Goal: Task Accomplishment & Management: Complete application form

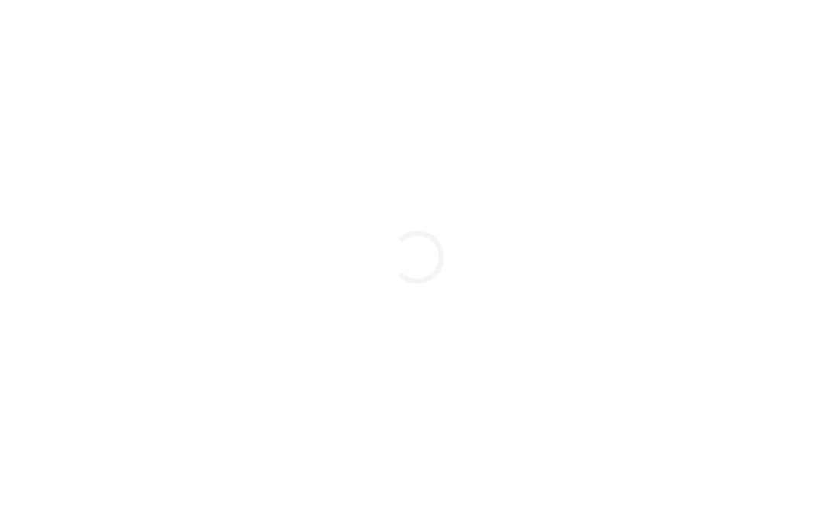
drag, startPoint x: 0, startPoint y: 0, endPoint x: 199, endPoint y: 293, distance: 354.3
click at [199, 293] on div "Loading..." at bounding box center [417, 257] width 835 height 514
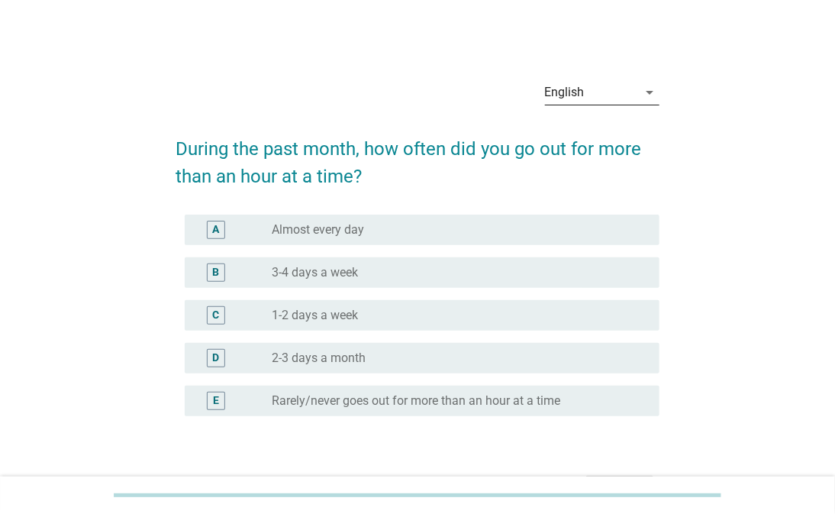
drag, startPoint x: 756, startPoint y: 240, endPoint x: 651, endPoint y: 90, distance: 182.9
click at [651, 90] on icon "arrow_drop_down" at bounding box center [650, 92] width 18 height 18
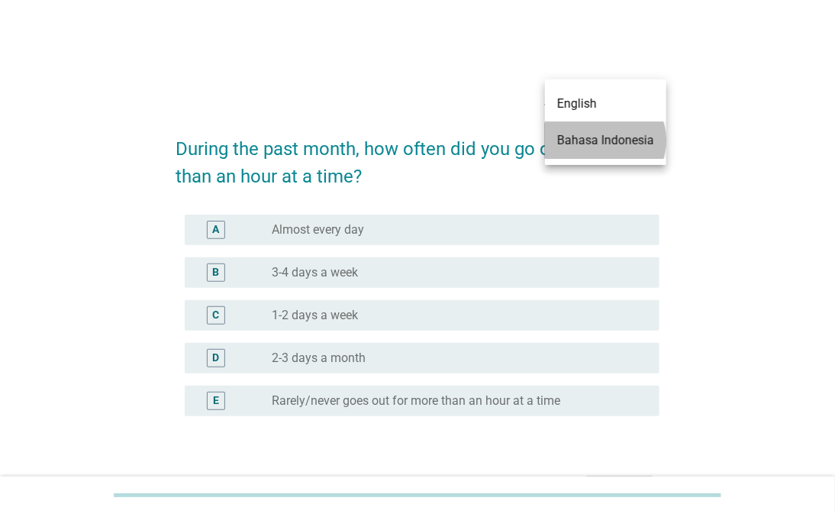
click at [642, 139] on div "Bahasa Indonesia" at bounding box center [605, 140] width 97 height 18
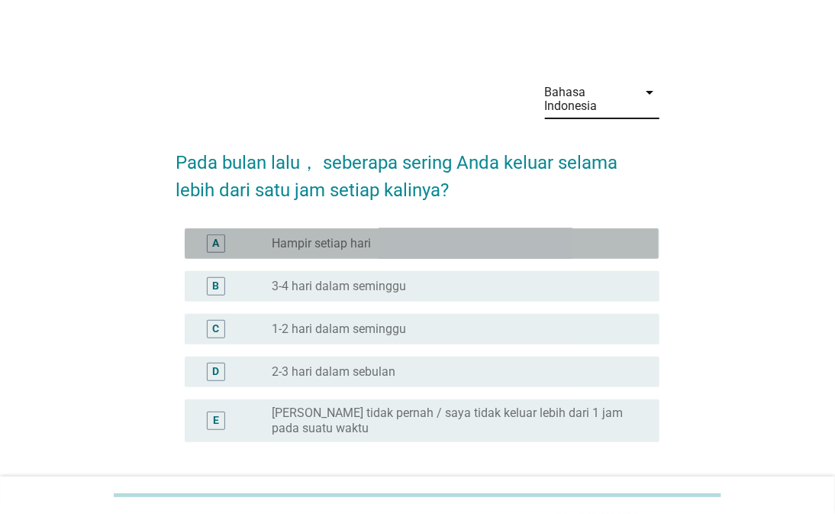
click at [212, 247] on div "A" at bounding box center [215, 243] width 7 height 16
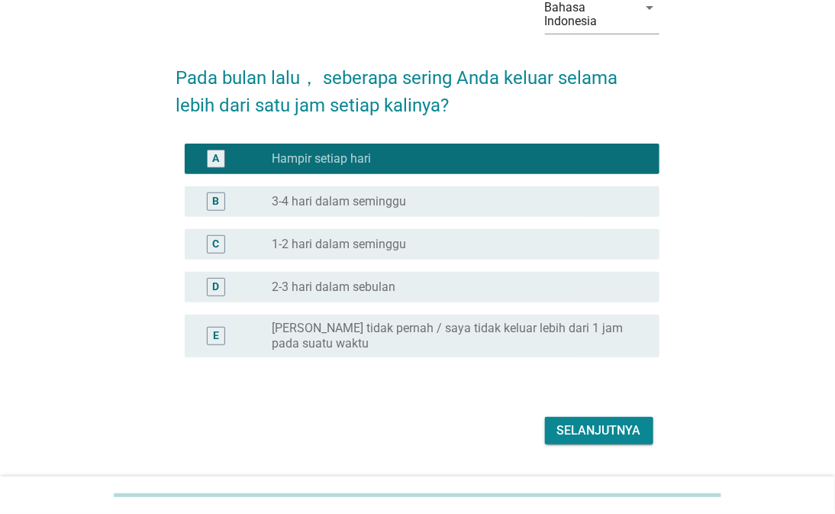
scroll to position [124, 0]
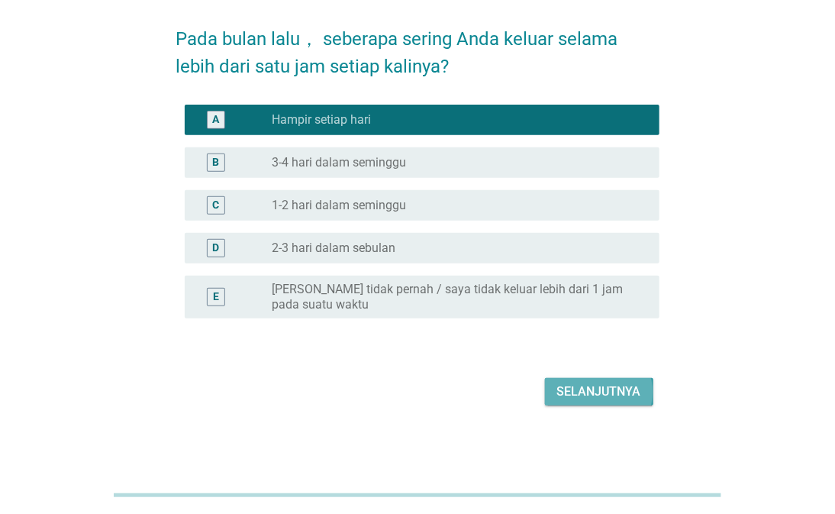
click at [569, 395] on div "Selanjutnya" at bounding box center [599, 391] width 84 height 18
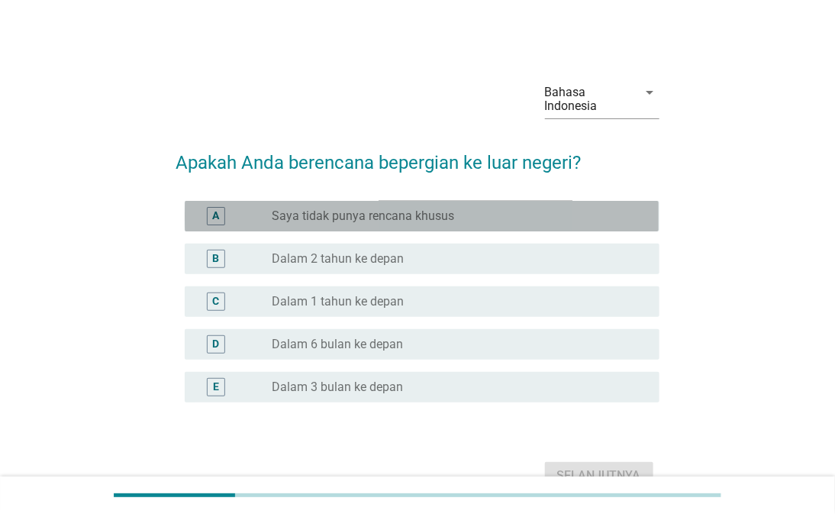
click at [214, 214] on div "A" at bounding box center [215, 216] width 7 height 16
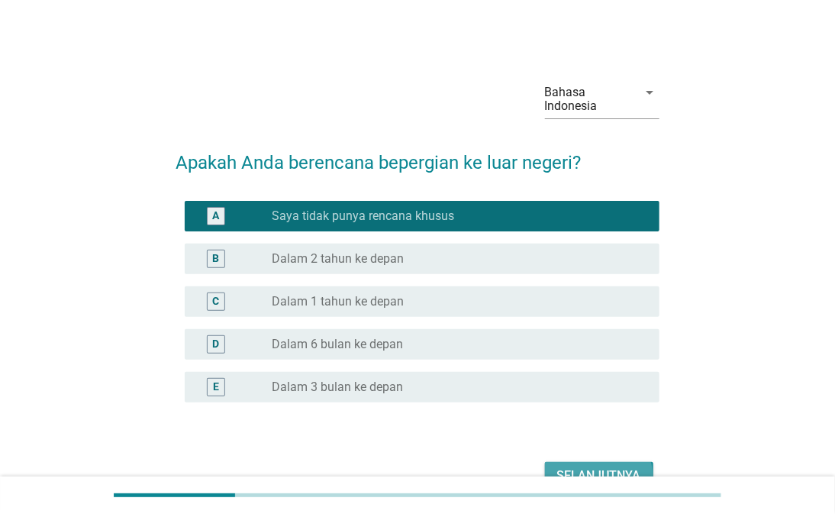
click at [607, 467] on div "Selanjutnya" at bounding box center [599, 475] width 84 height 18
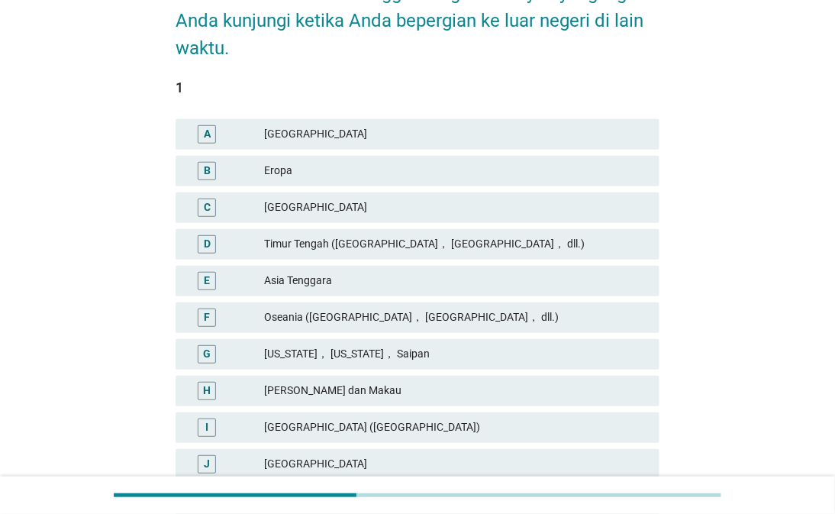
scroll to position [254, 0]
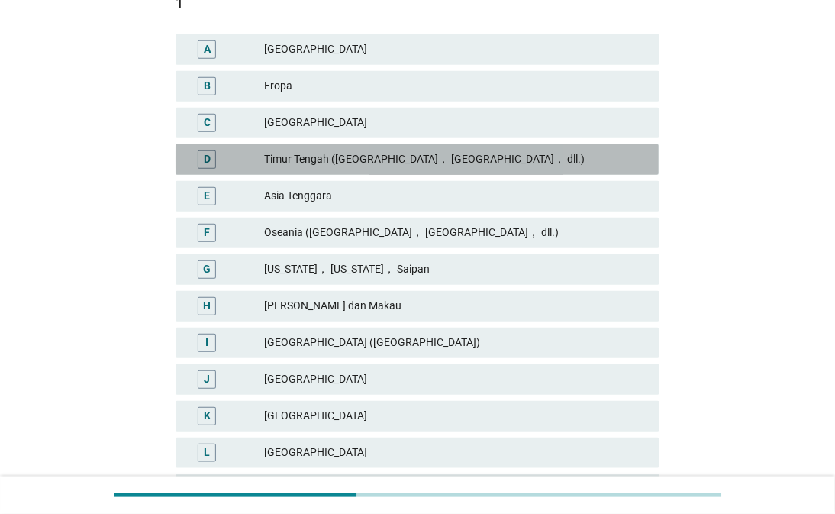
click at [305, 163] on div "Timur Tengah ([GEOGRAPHIC_DATA]， [GEOGRAPHIC_DATA]， dll.)" at bounding box center [456, 159] width 382 height 18
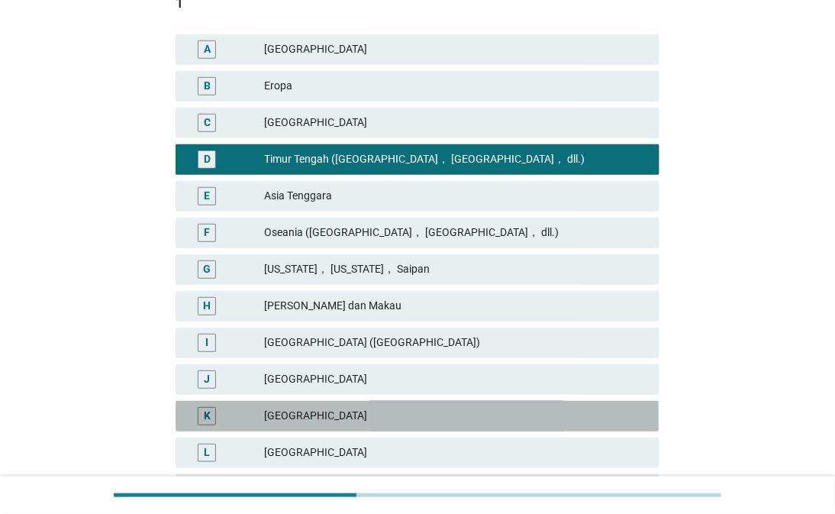
click at [368, 415] on div "[GEOGRAPHIC_DATA]" at bounding box center [456, 416] width 382 height 18
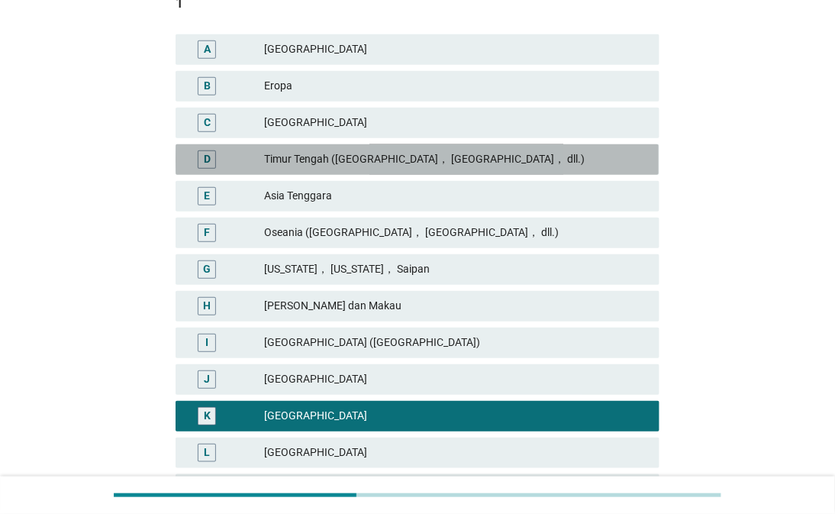
click at [288, 157] on div "Timur Tengah ([GEOGRAPHIC_DATA]， [GEOGRAPHIC_DATA]， dll.)" at bounding box center [456, 159] width 382 height 18
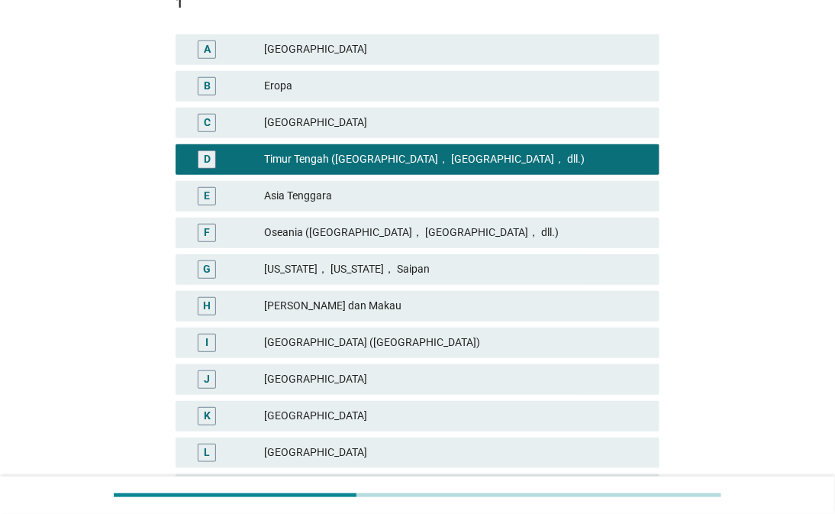
scroll to position [409, 0]
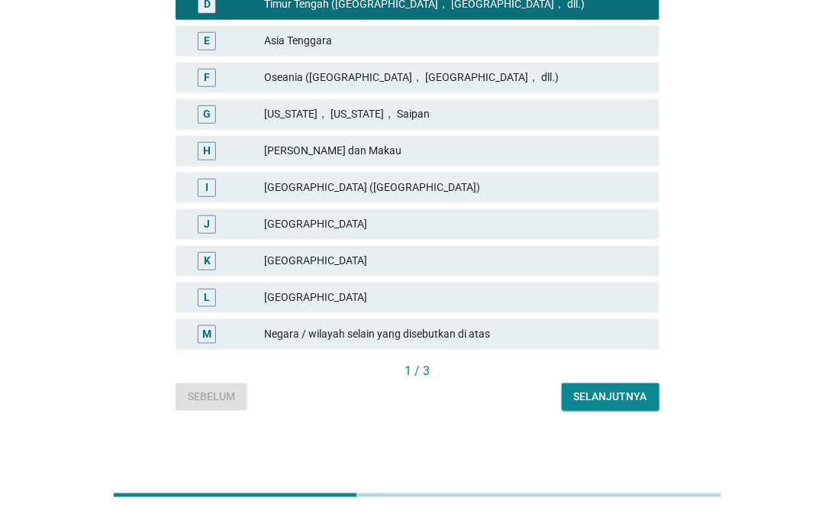
click at [598, 394] on div "Selanjutnya" at bounding box center [610, 396] width 73 height 16
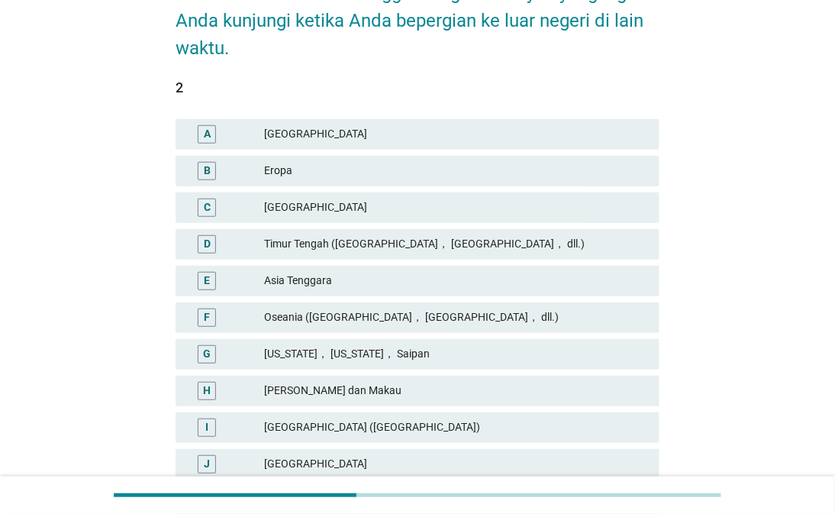
scroll to position [254, 0]
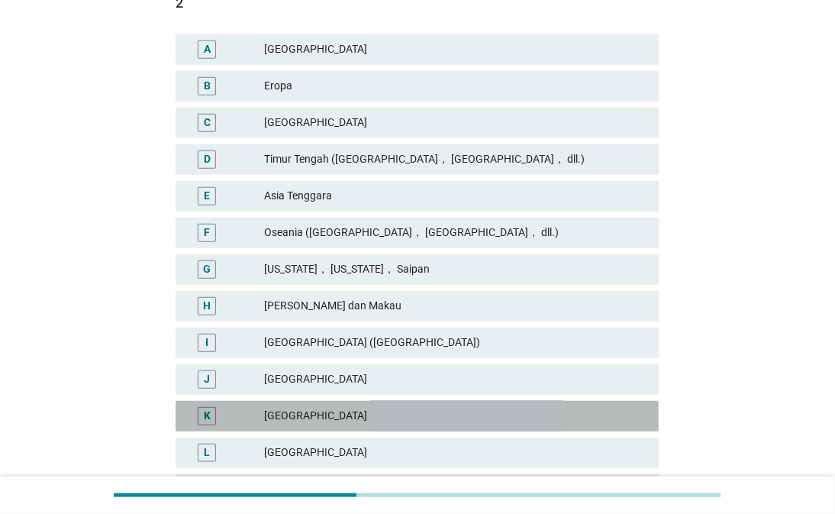
click at [310, 420] on div "[GEOGRAPHIC_DATA]" at bounding box center [456, 416] width 382 height 18
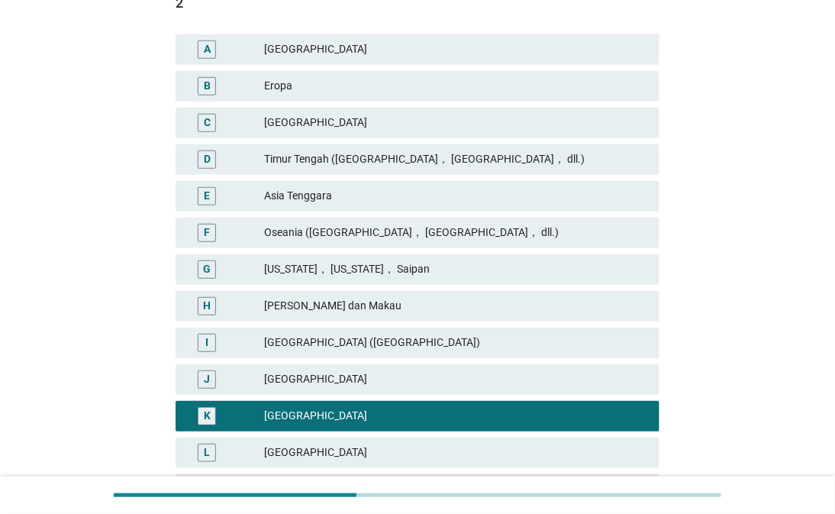
scroll to position [409, 0]
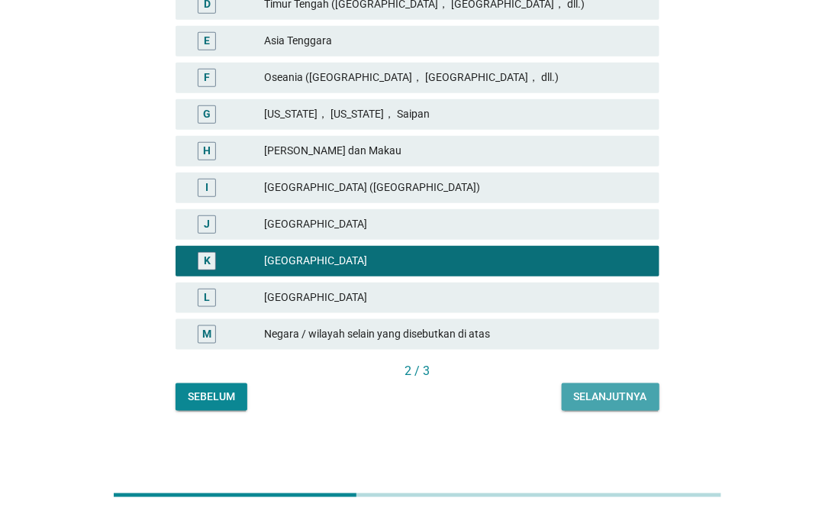
click at [593, 395] on div "Selanjutnya" at bounding box center [610, 396] width 73 height 16
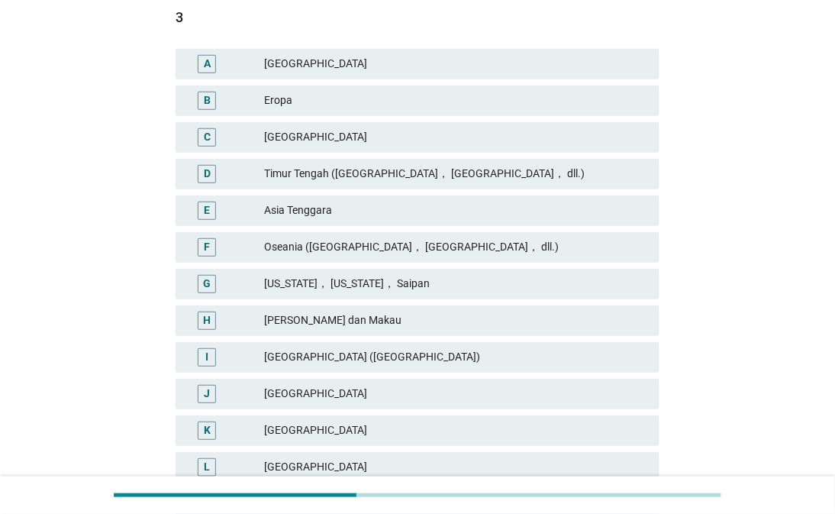
scroll to position [324, 0]
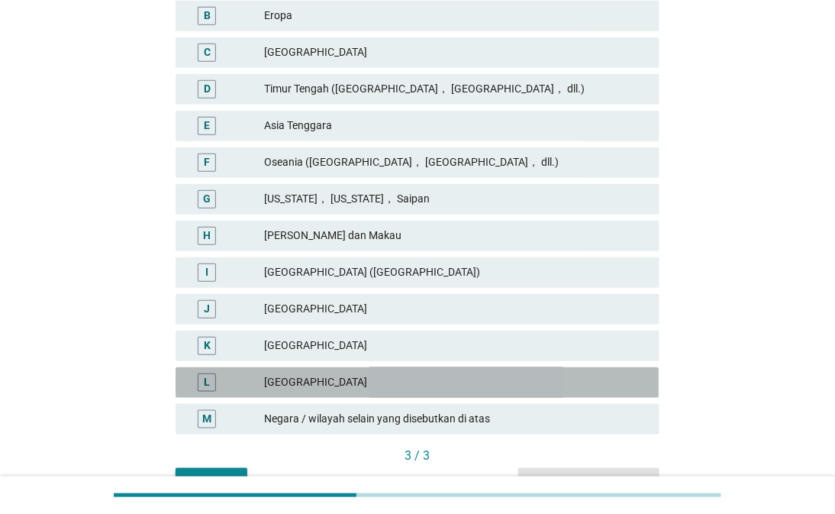
click at [410, 383] on div "[GEOGRAPHIC_DATA]" at bounding box center [456, 382] width 382 height 18
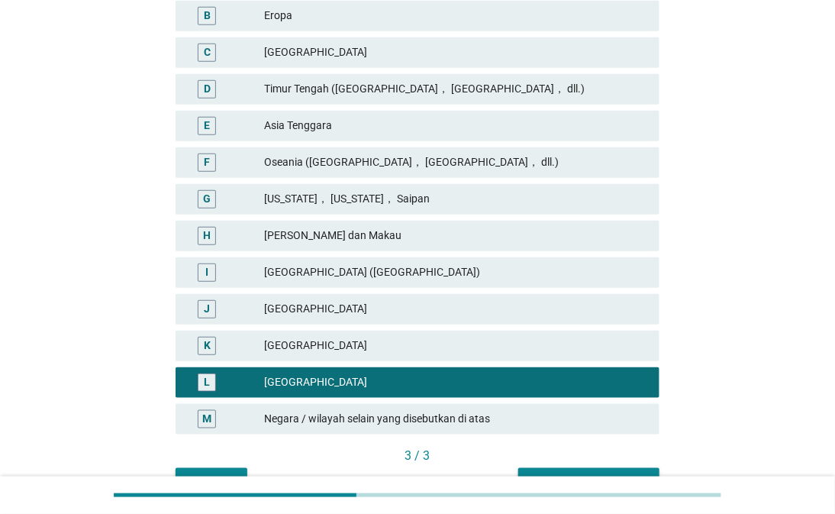
scroll to position [409, 0]
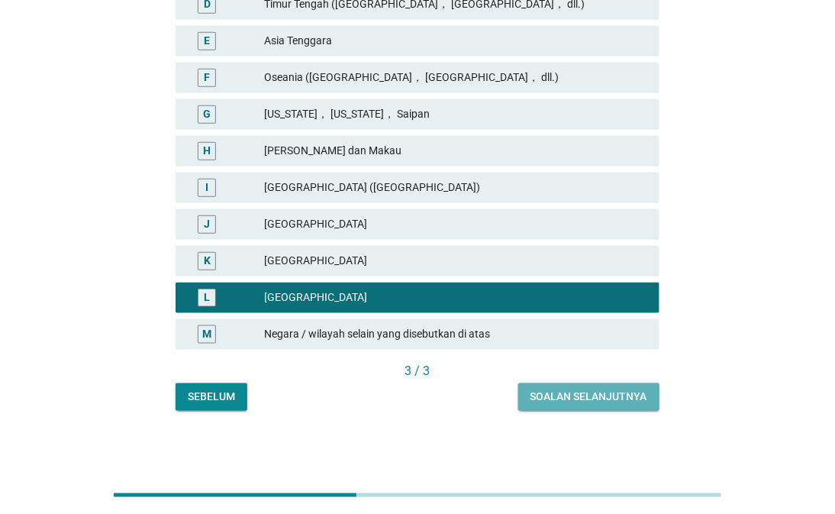
click at [573, 393] on div "Soalan selanjutnya" at bounding box center [588, 396] width 117 height 16
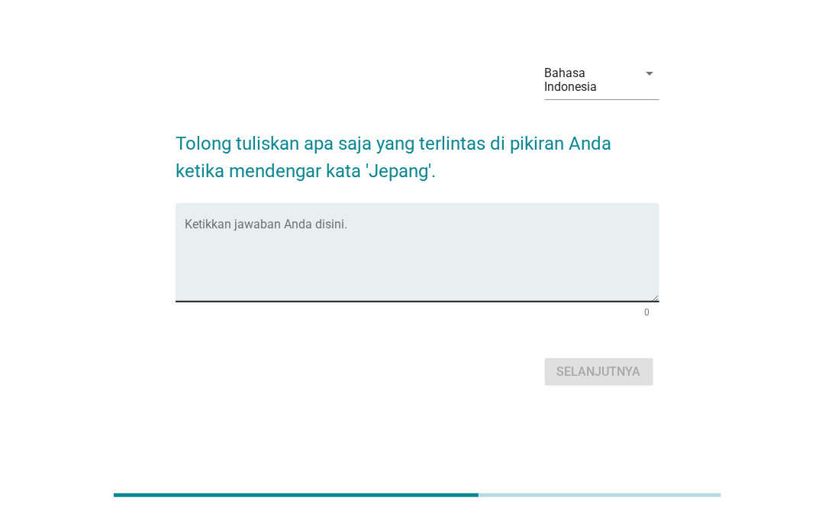
scroll to position [0, 0]
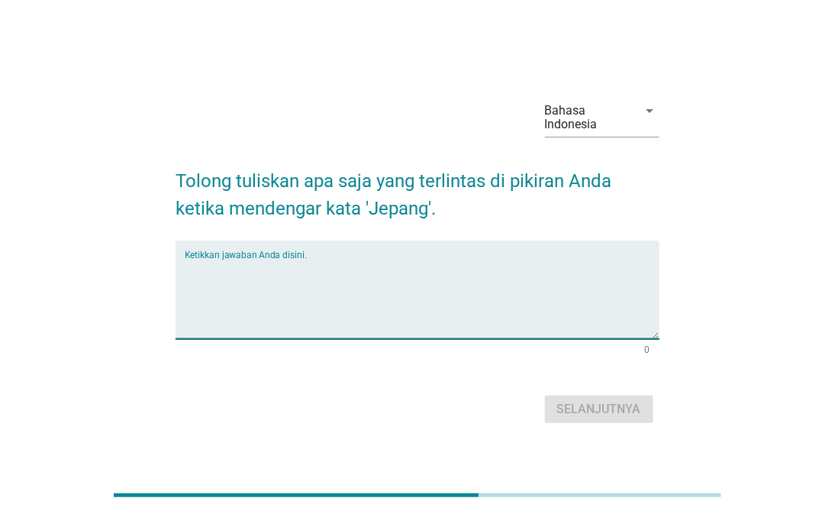
click at [392, 306] on textarea "Ketikkan jawaban Anda disini." at bounding box center [422, 299] width 474 height 80
type textarea "k"
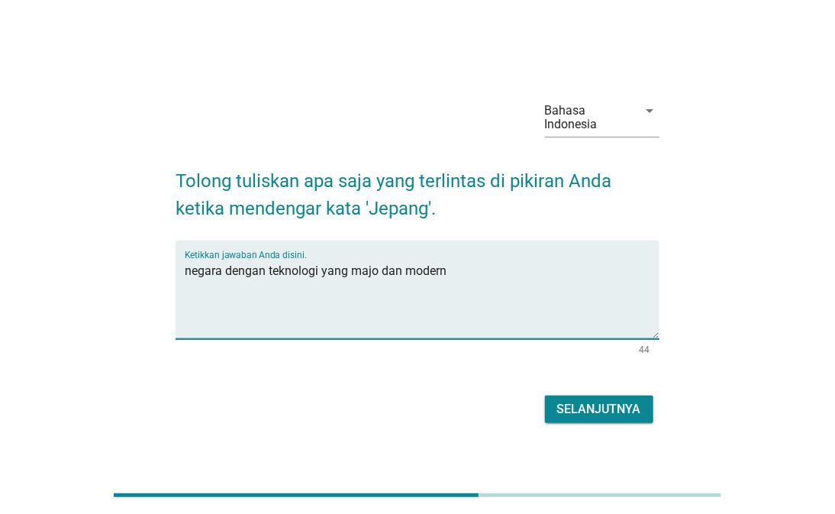
type textarea "negara dengan teknologi yang majo dan modern"
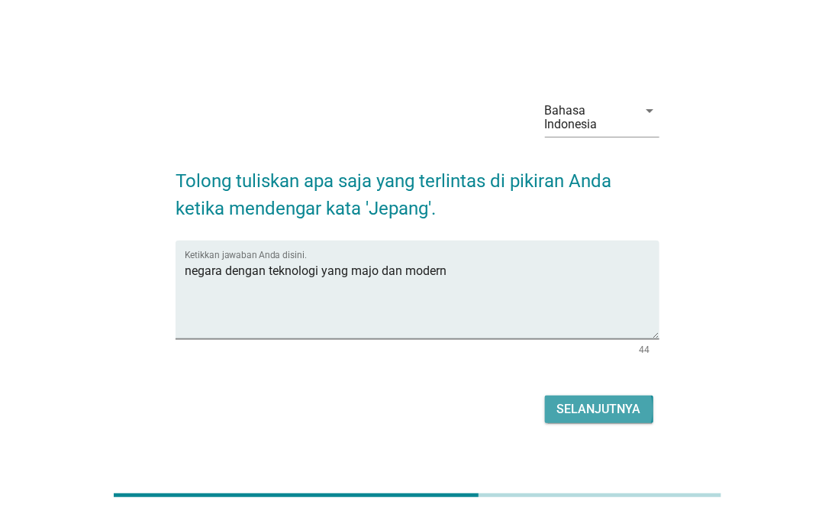
click at [574, 414] on div "Selanjutnya" at bounding box center [599, 409] width 84 height 18
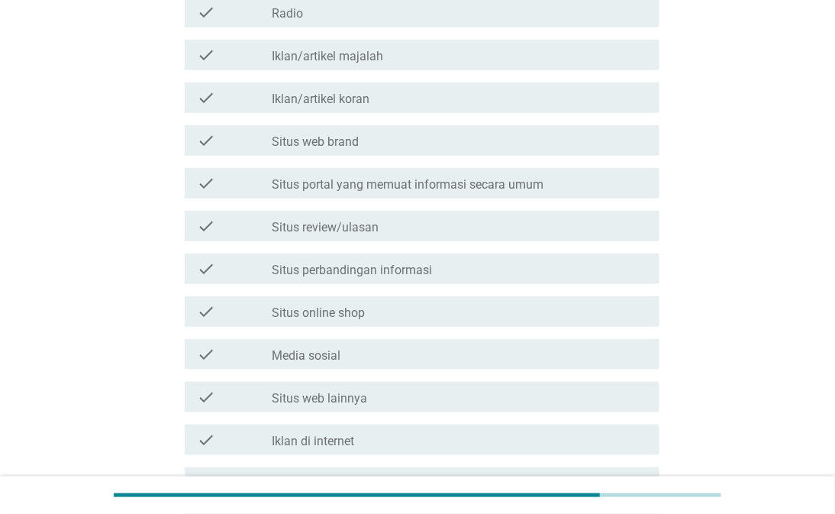
scroll to position [542, 0]
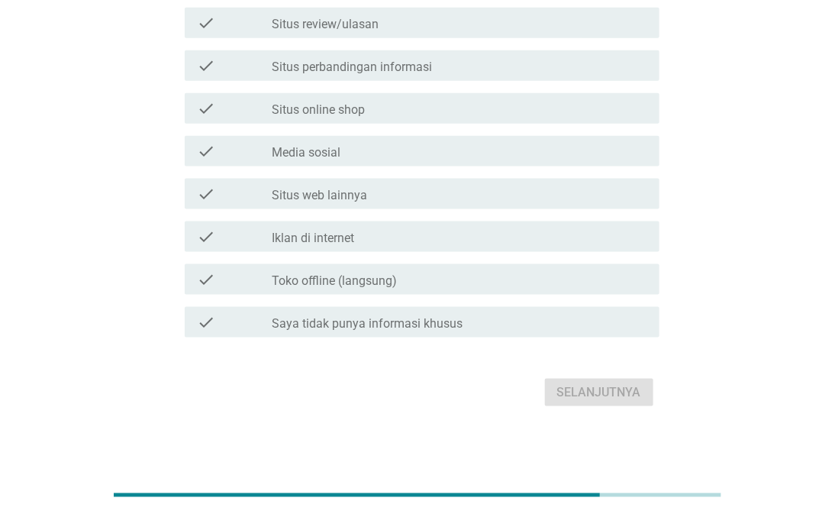
click at [402, 324] on label "Saya tidak punya informasi khusus" at bounding box center [367, 323] width 191 height 15
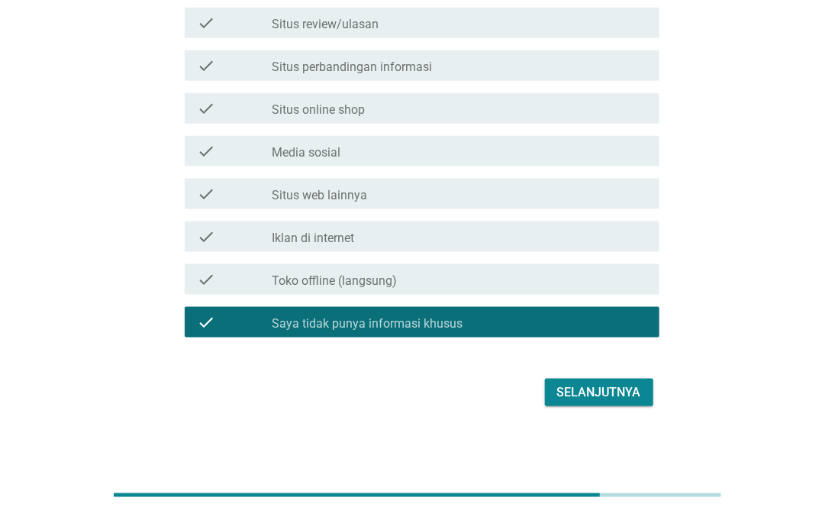
click at [598, 390] on div "Selanjutnya" at bounding box center [599, 392] width 84 height 18
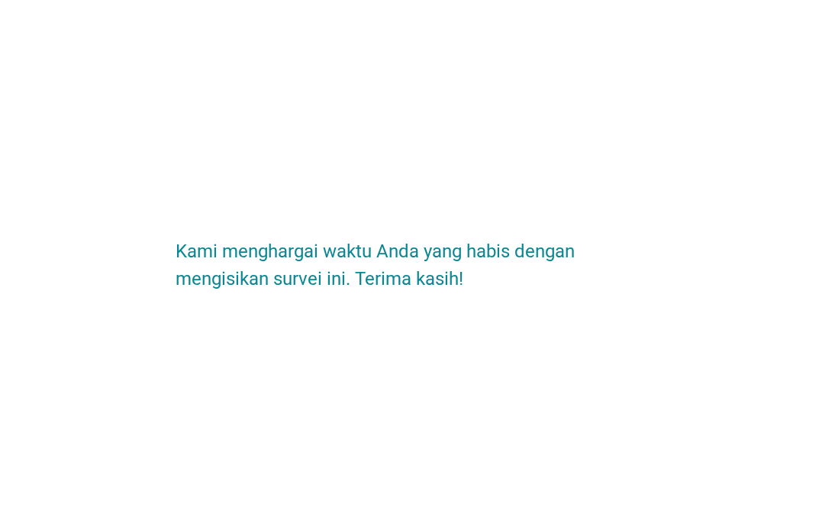
scroll to position [0, 0]
